Goal: Answer question/provide support

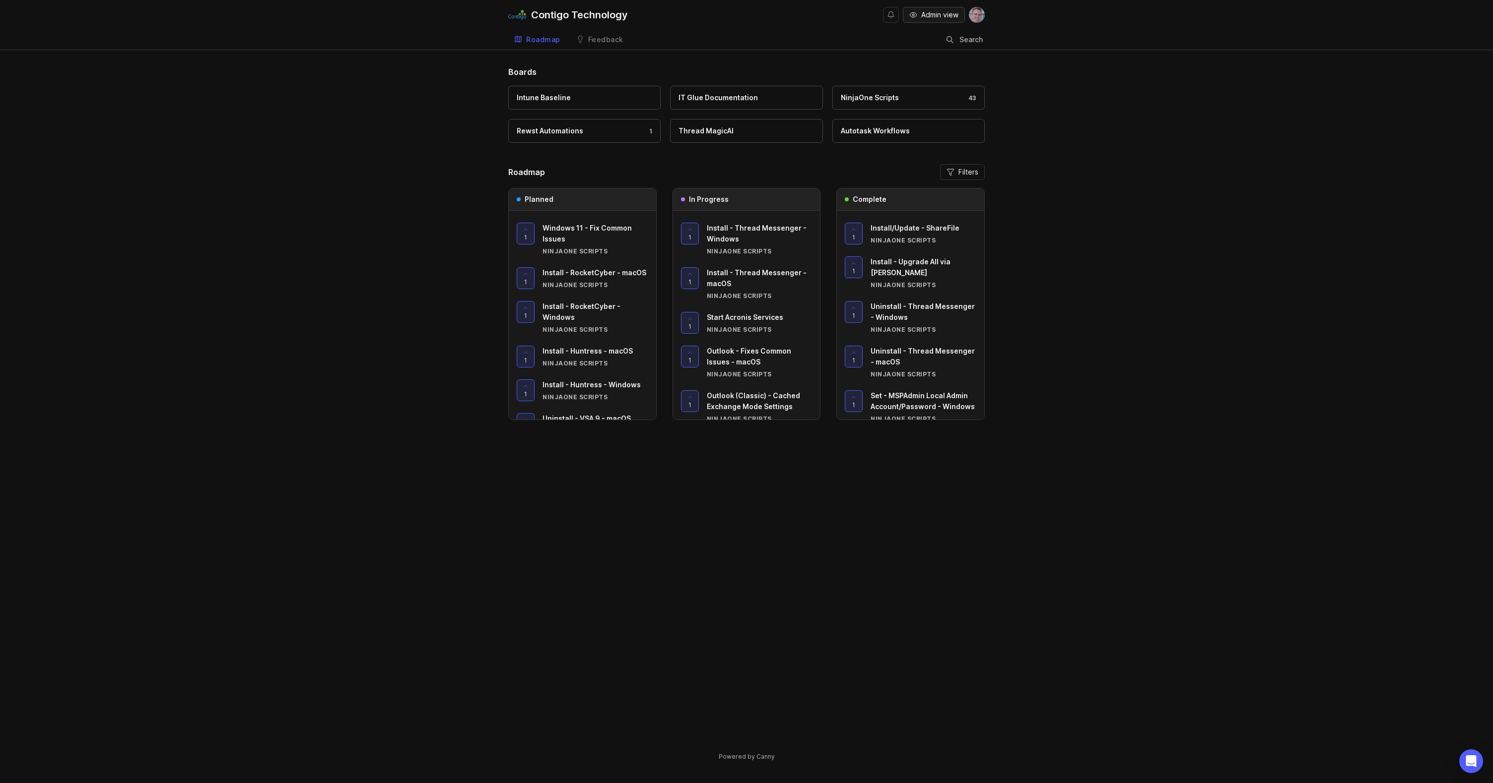
click at [941, 11] on span "Admin view" at bounding box center [939, 15] width 37 height 10
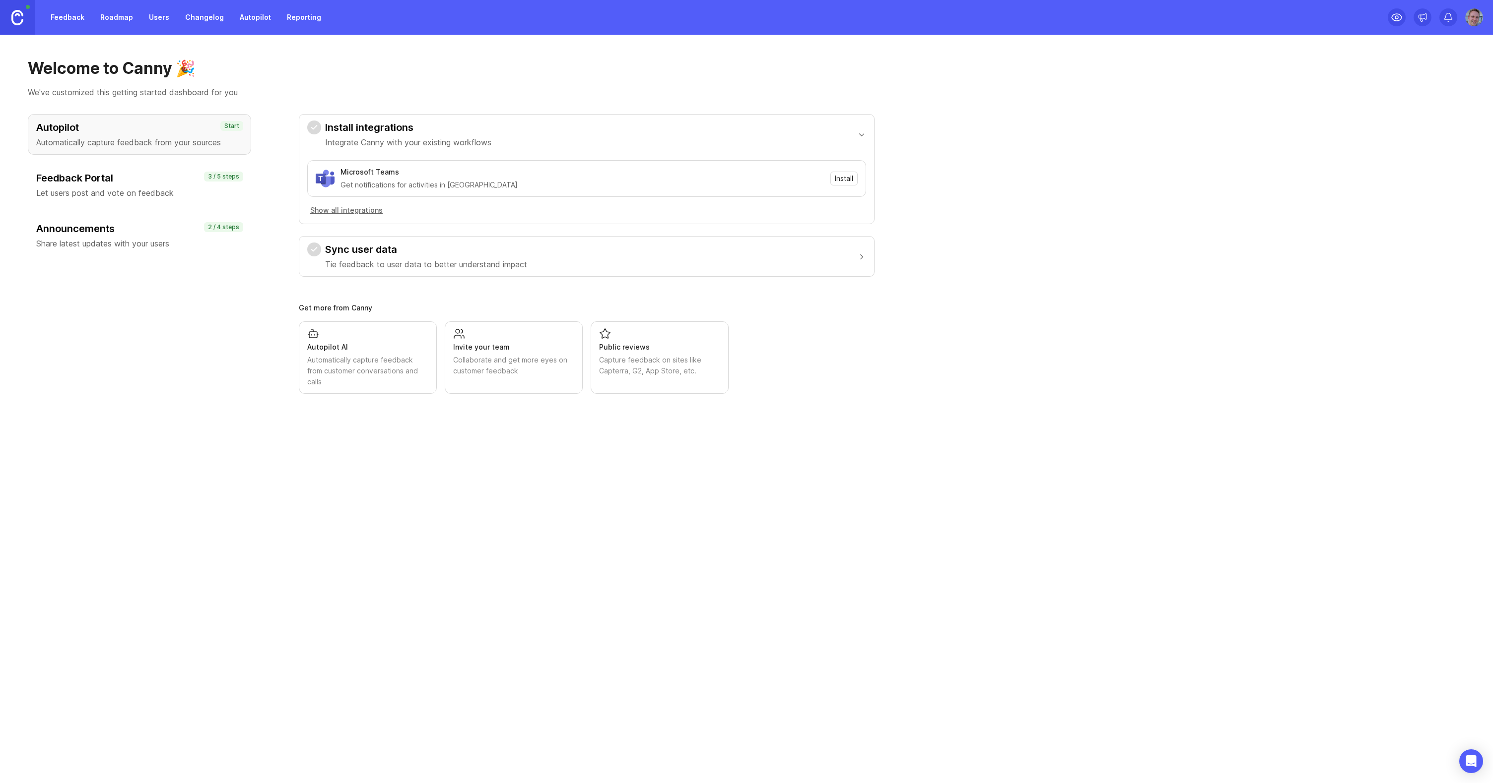
click at [75, 13] on link "Feedback" at bounding box center [68, 17] width 46 height 18
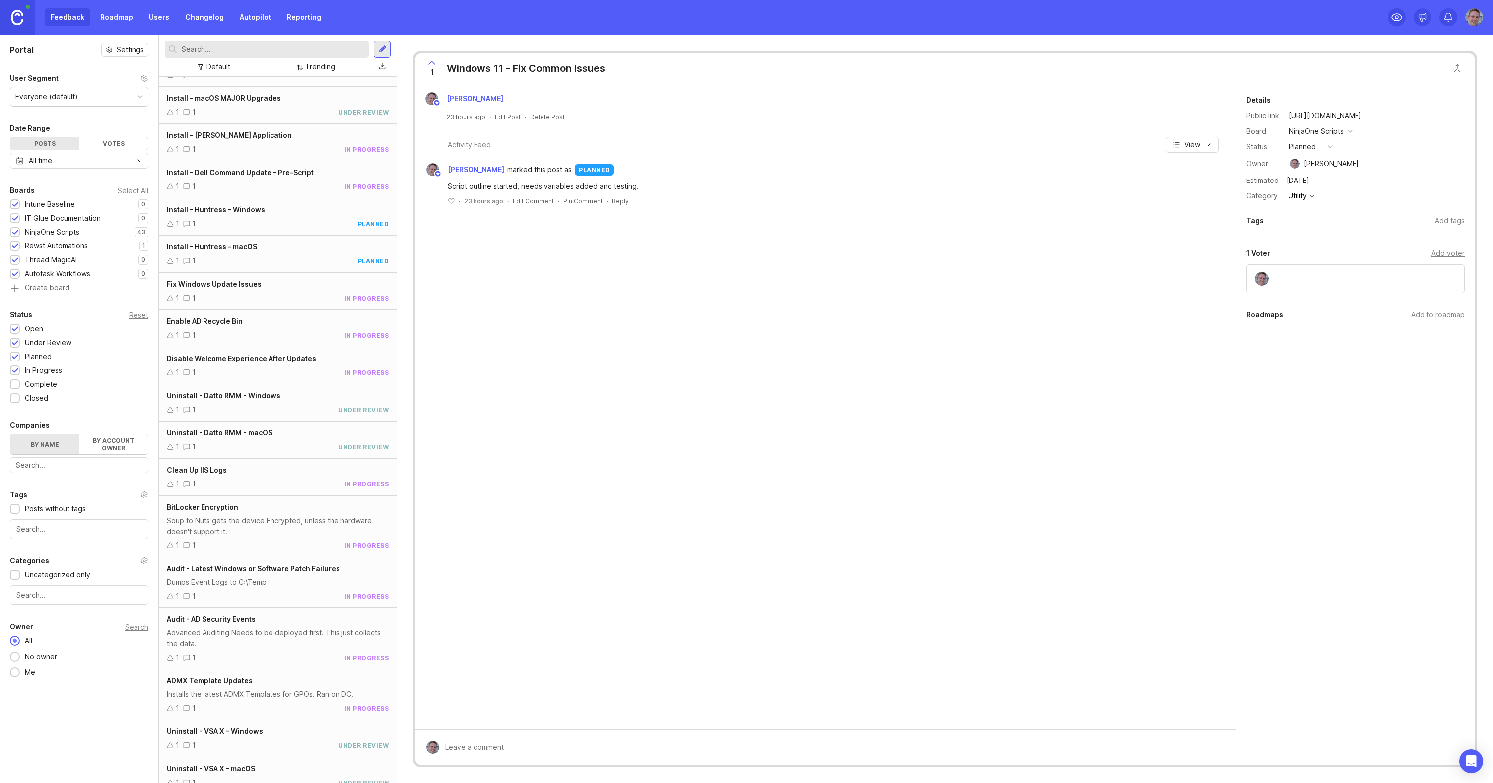
scroll to position [1006, 0]
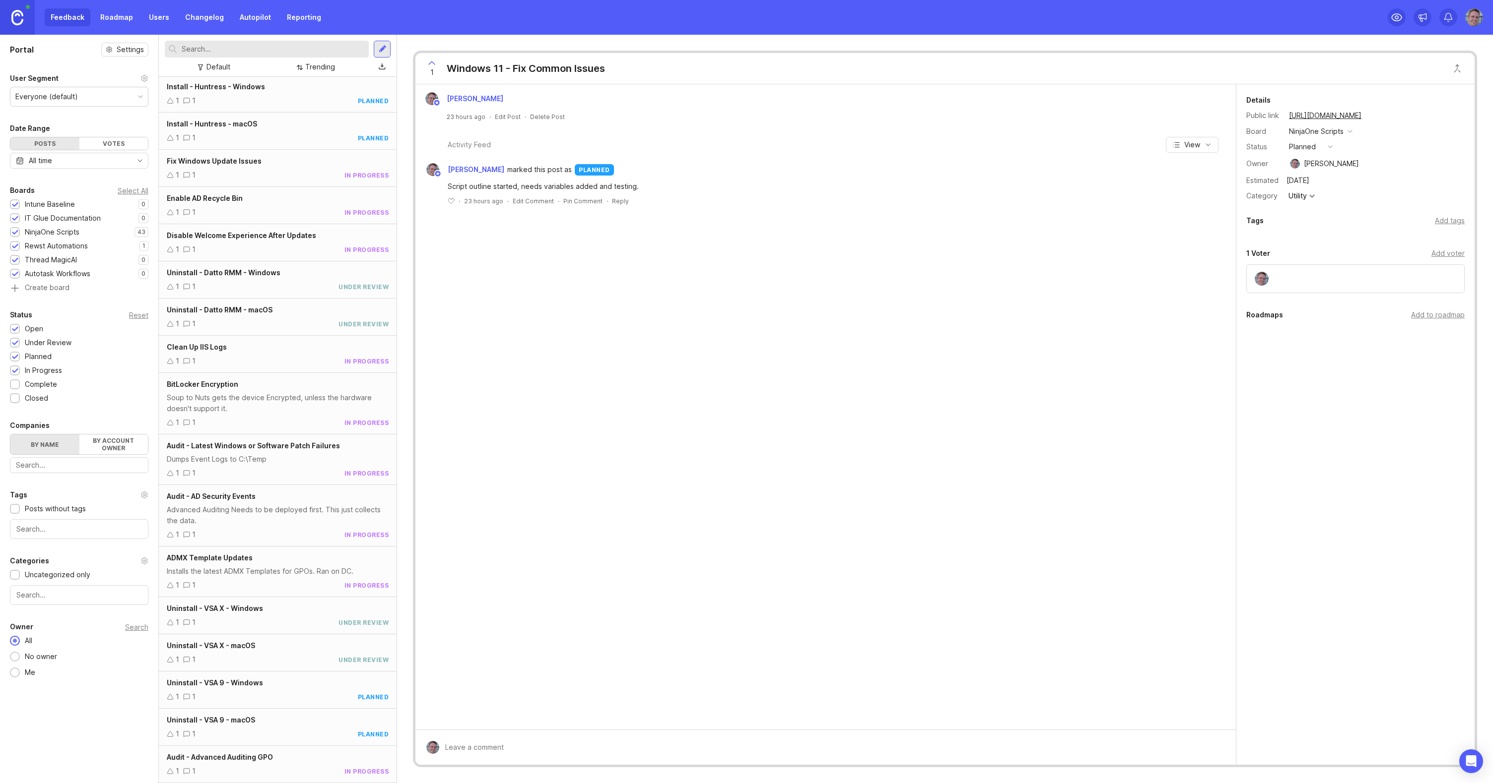
click at [292, 723] on div "Uninstall - VSA 9 - macOS" at bounding box center [278, 720] width 222 height 11
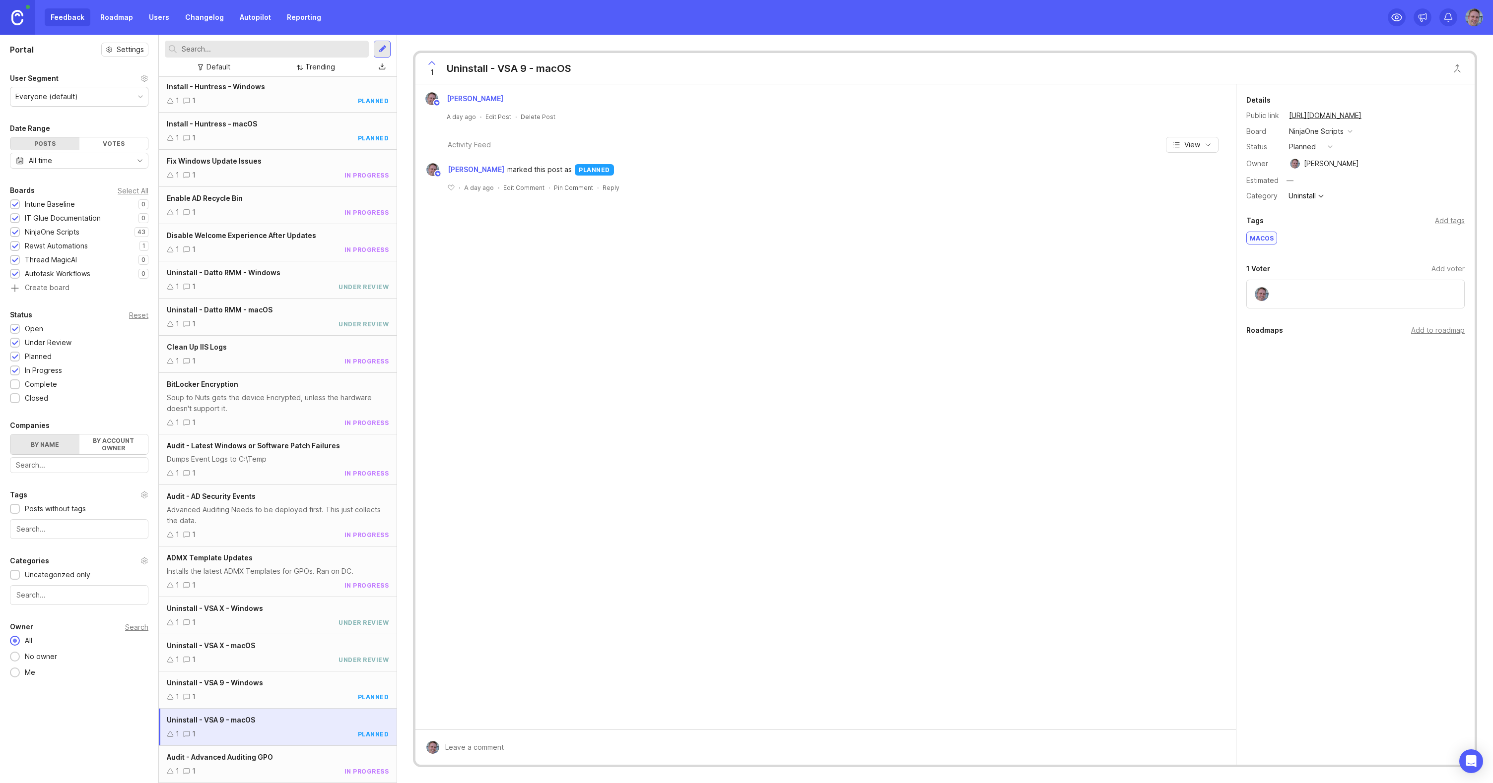
click at [1458, 220] on div "Add tags" at bounding box center [1450, 220] width 30 height 11
click at [1399, 209] on div "Details Public link [URL][DOMAIN_NAME] Board NinjaOne Scripts Status planned Ow…" at bounding box center [1355, 269] width 238 height 371
click at [1319, 149] on button "planned" at bounding box center [1311, 146] width 50 height 13
click at [1315, 243] on li "complete" at bounding box center [1311, 238] width 50 height 18
click at [1293, 165] on textarea at bounding box center [1354, 165] width 217 height 19
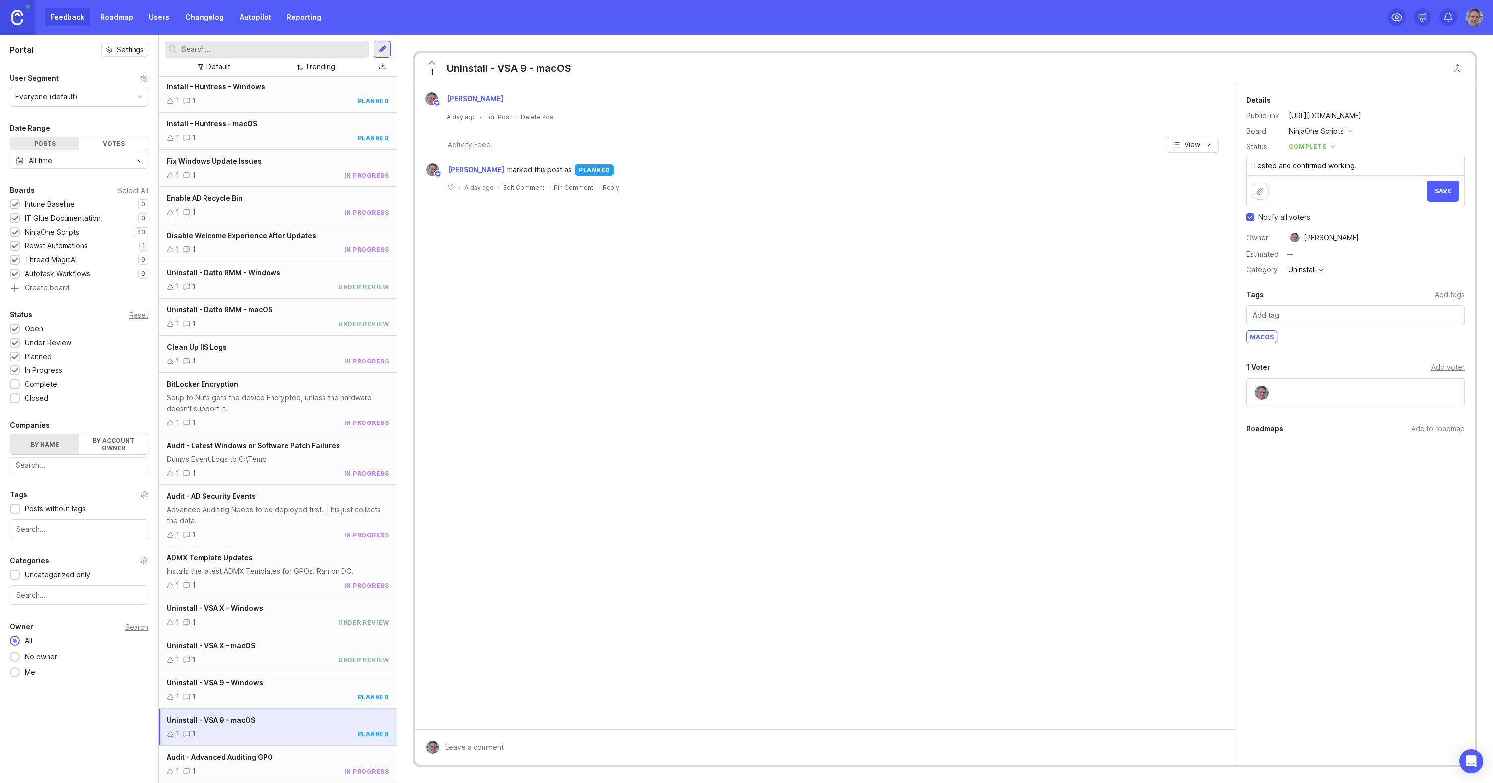
type textarea "Tested and confirmed working."
click at [1442, 191] on span "Save" at bounding box center [1443, 191] width 16 height 7
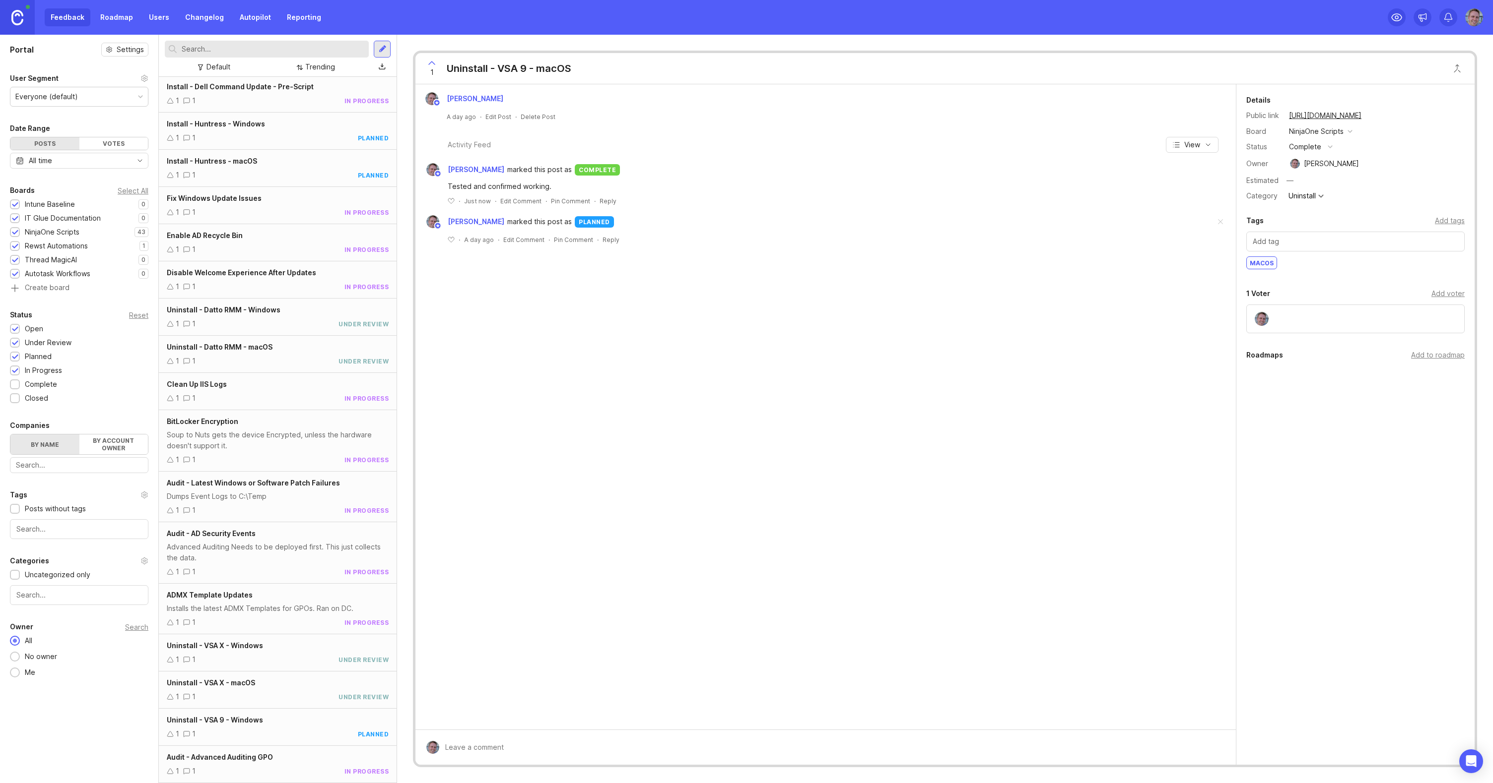
click at [302, 731] on div "1 1 planned" at bounding box center [278, 734] width 222 height 11
